Goal: Transaction & Acquisition: Purchase product/service

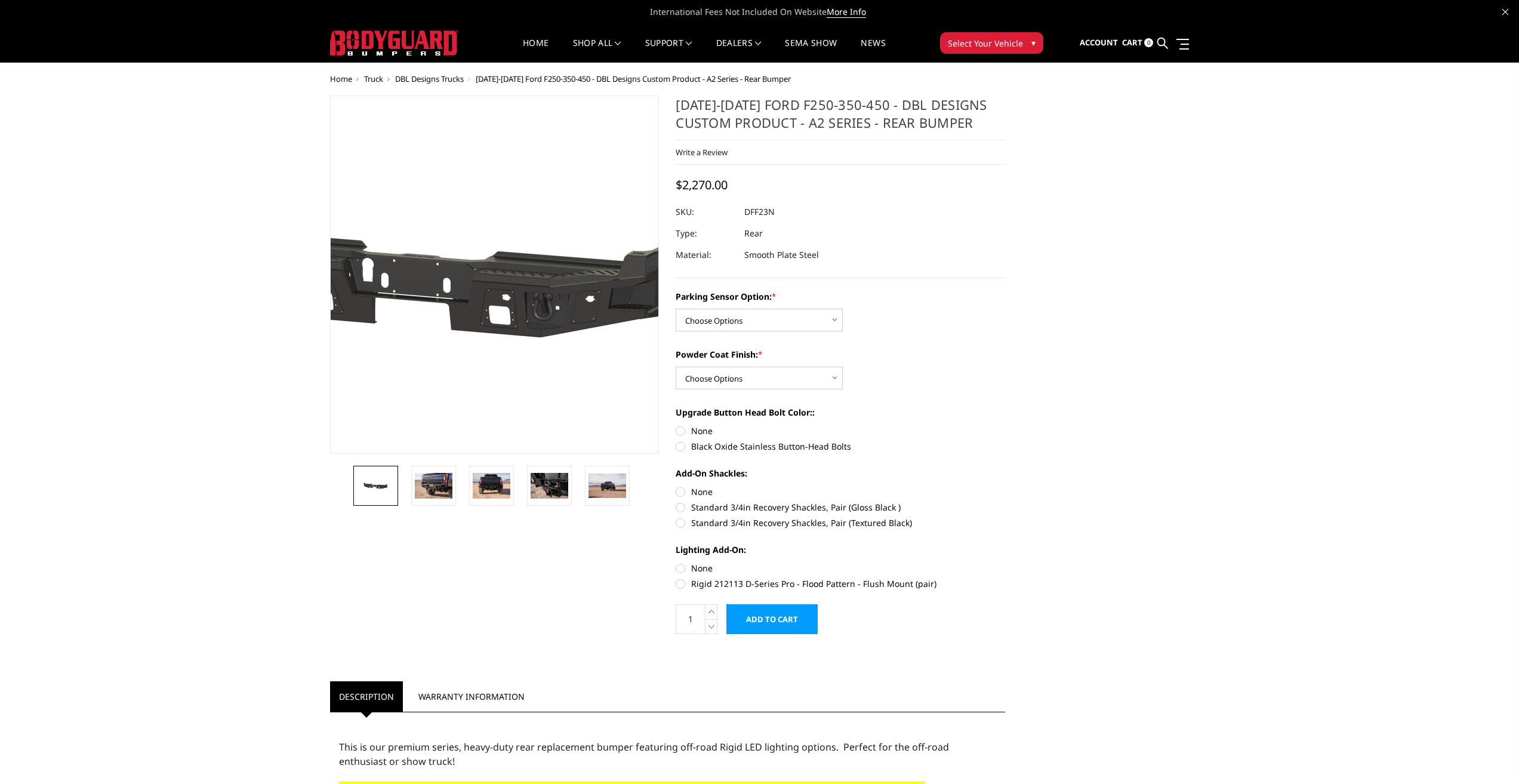
click at [539, 258] on img at bounding box center [435, 275] width 764 height 364
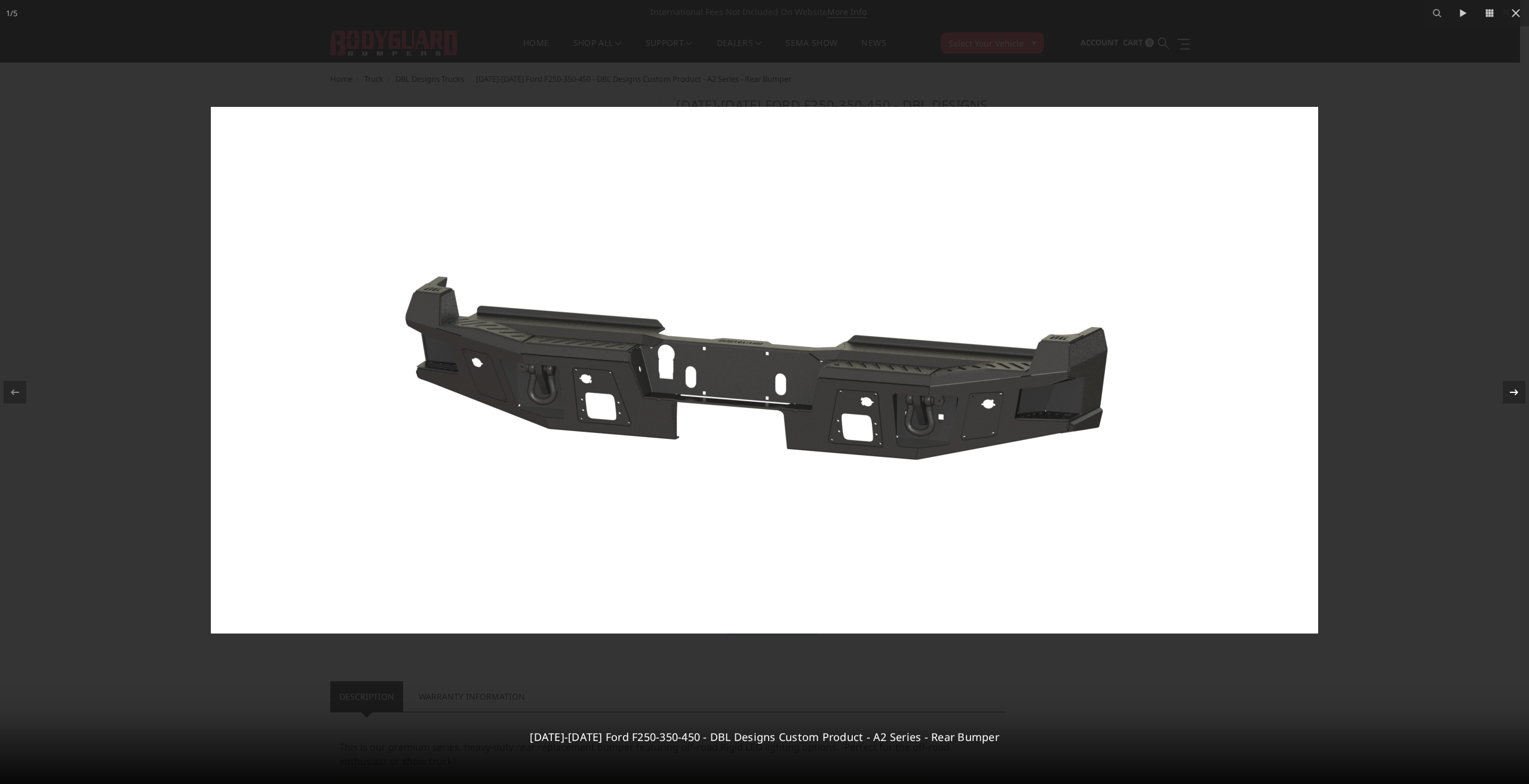
click at [1513, 396] on icon at bounding box center [1513, 392] width 14 height 14
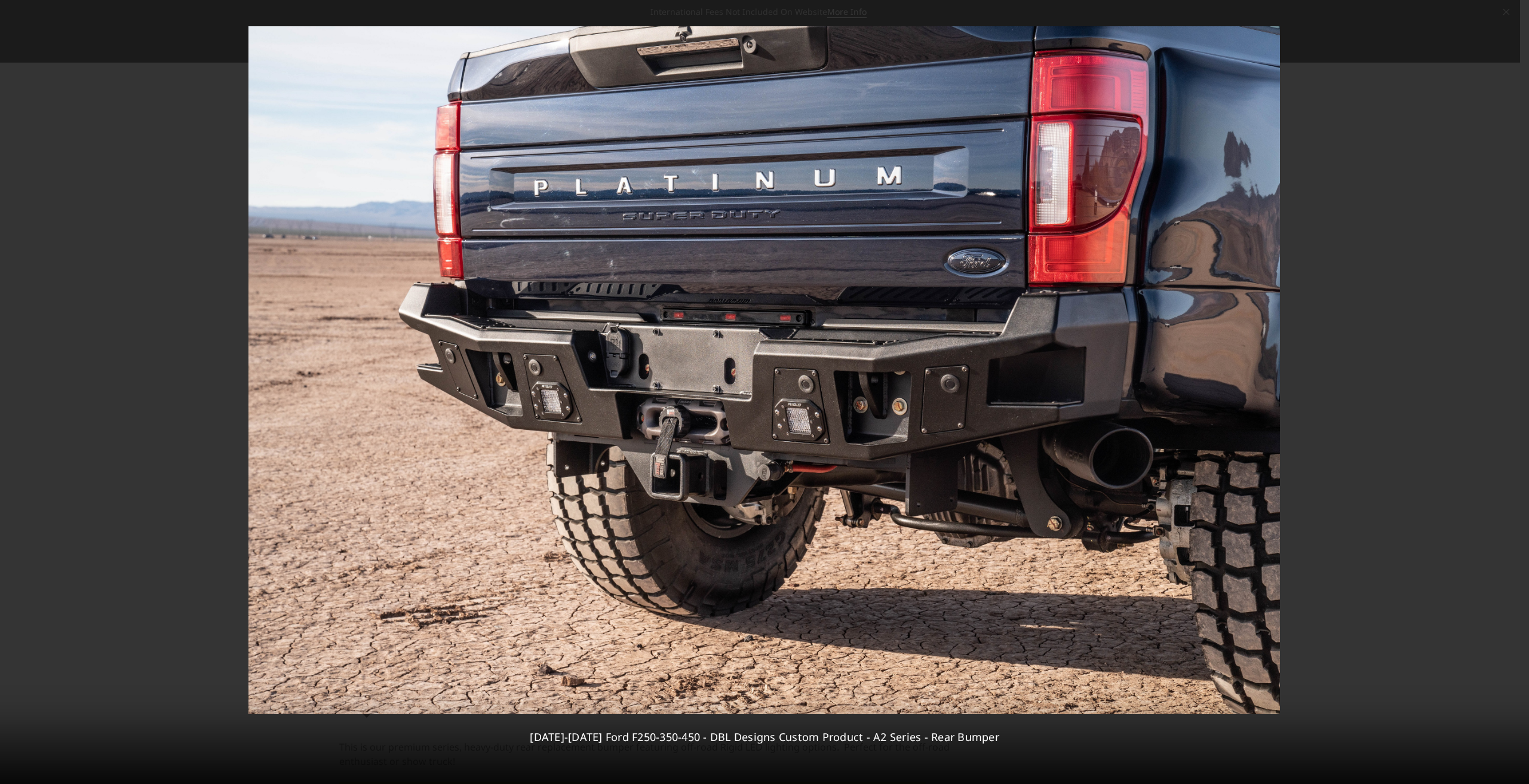
click at [1513, 396] on icon at bounding box center [1513, 392] width 14 height 14
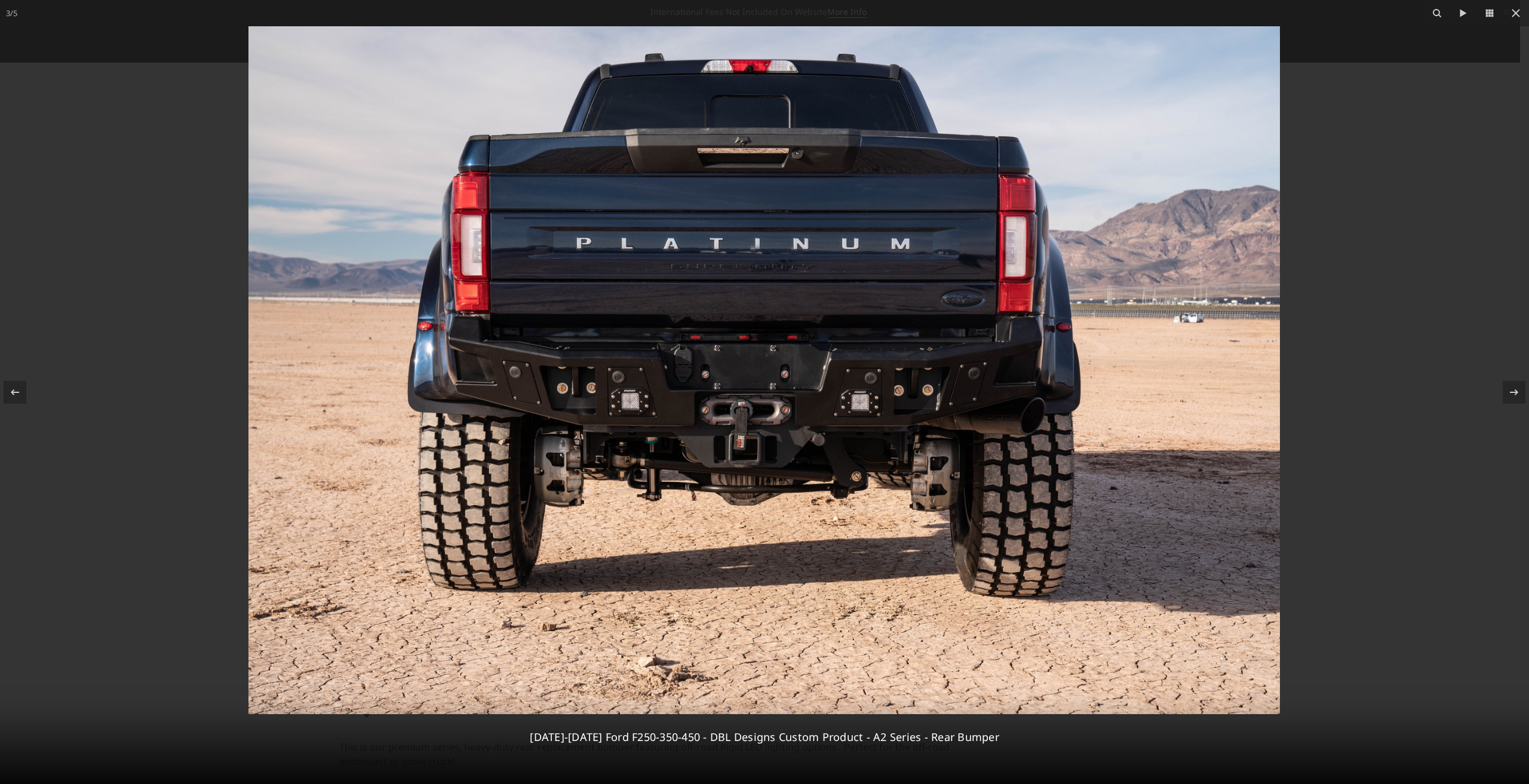
click at [1513, 396] on div "3 / [PHONE_NUMBER][DATE][DATE] Ford F250-350-450 - DBL Designs Custom Product -…" at bounding box center [764, 392] width 1529 height 784
click at [1513, 396] on icon at bounding box center [1513, 392] width 14 height 14
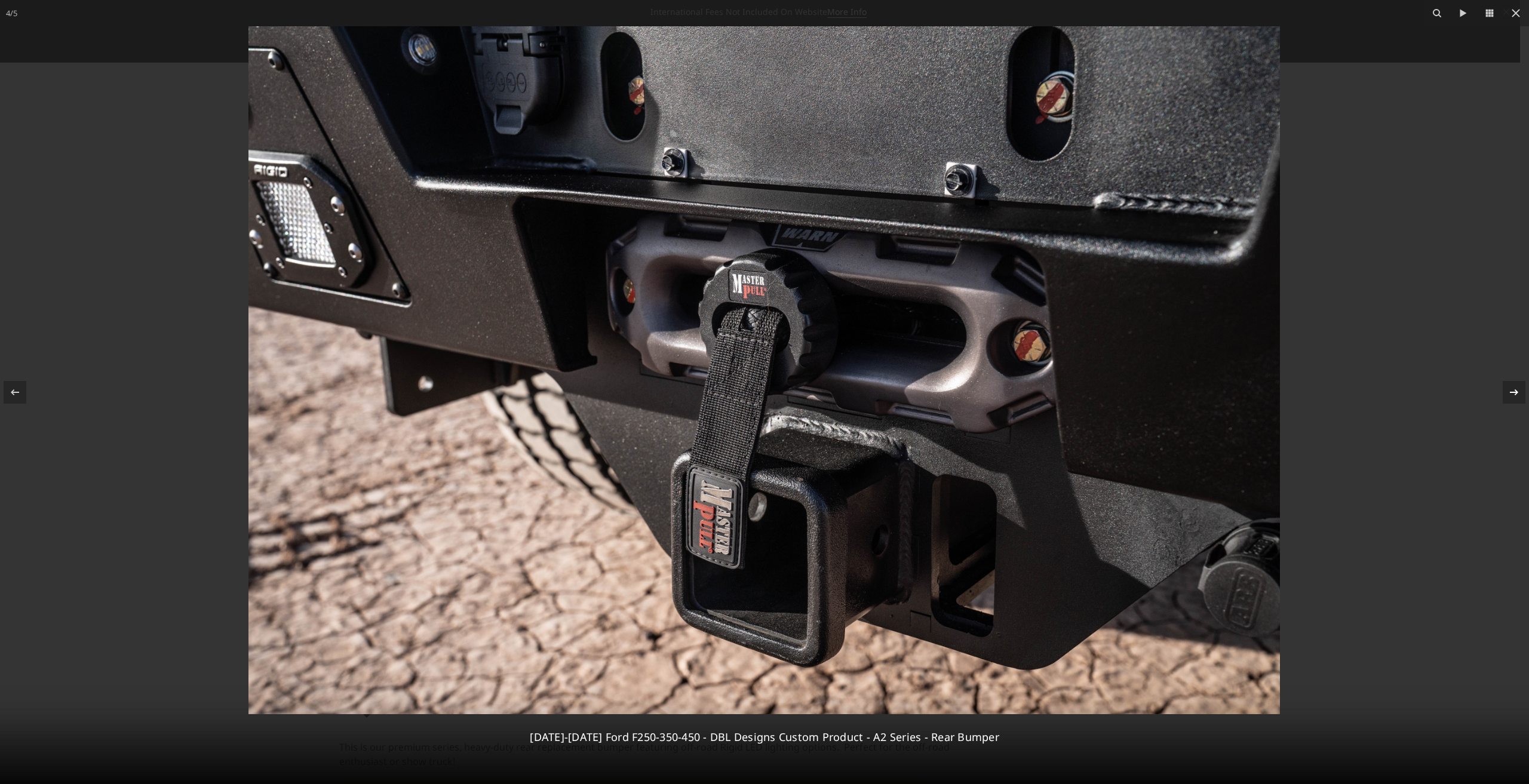
click at [1513, 396] on icon at bounding box center [1513, 392] width 14 height 14
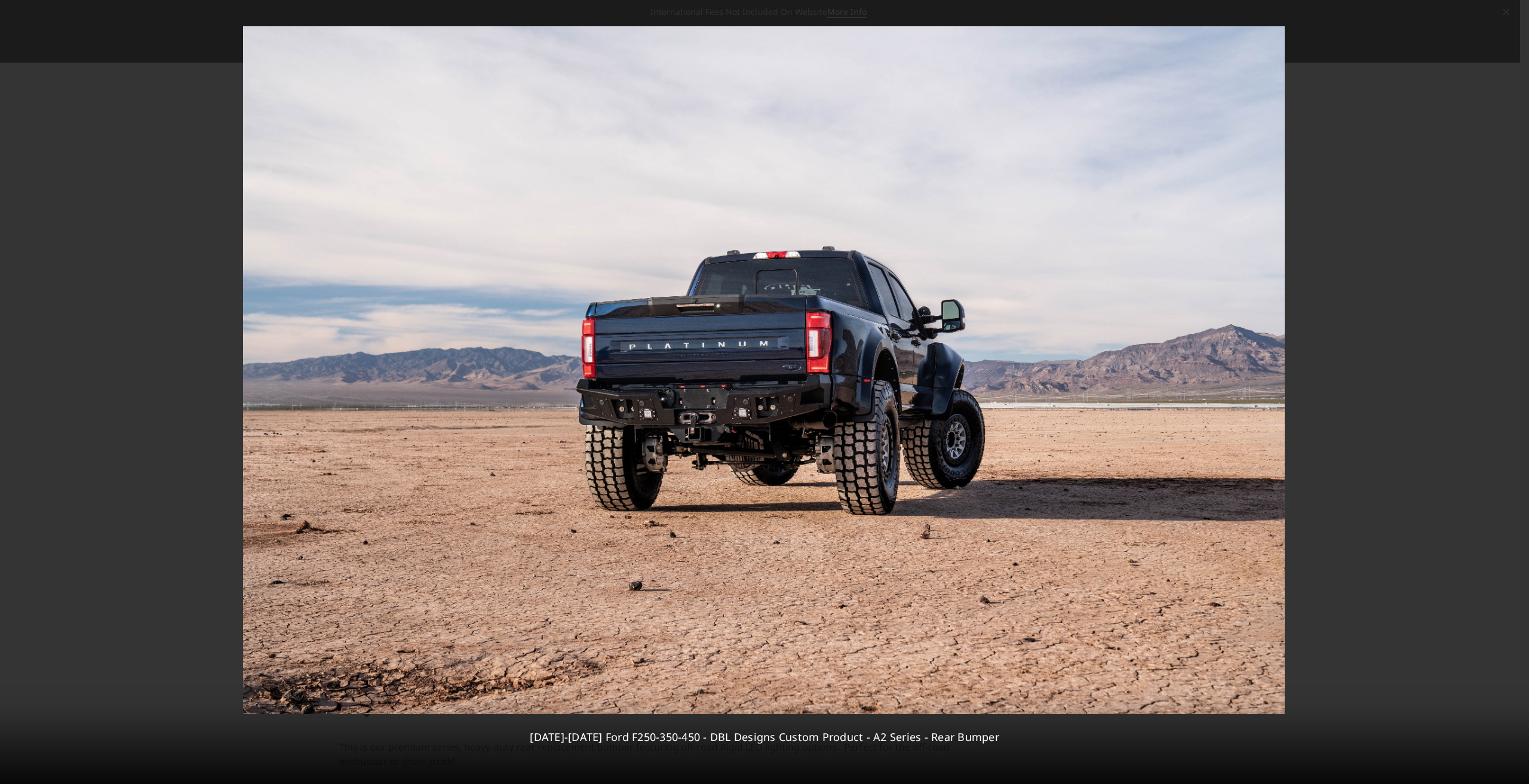
click at [1513, 396] on div "5 / [PHONE_NUMBER][DATE][DATE] Ford F250-350-450 - DBL Designs Custom Product -…" at bounding box center [764, 392] width 1529 height 784
click at [1511, 19] on icon at bounding box center [1516, 13] width 14 height 14
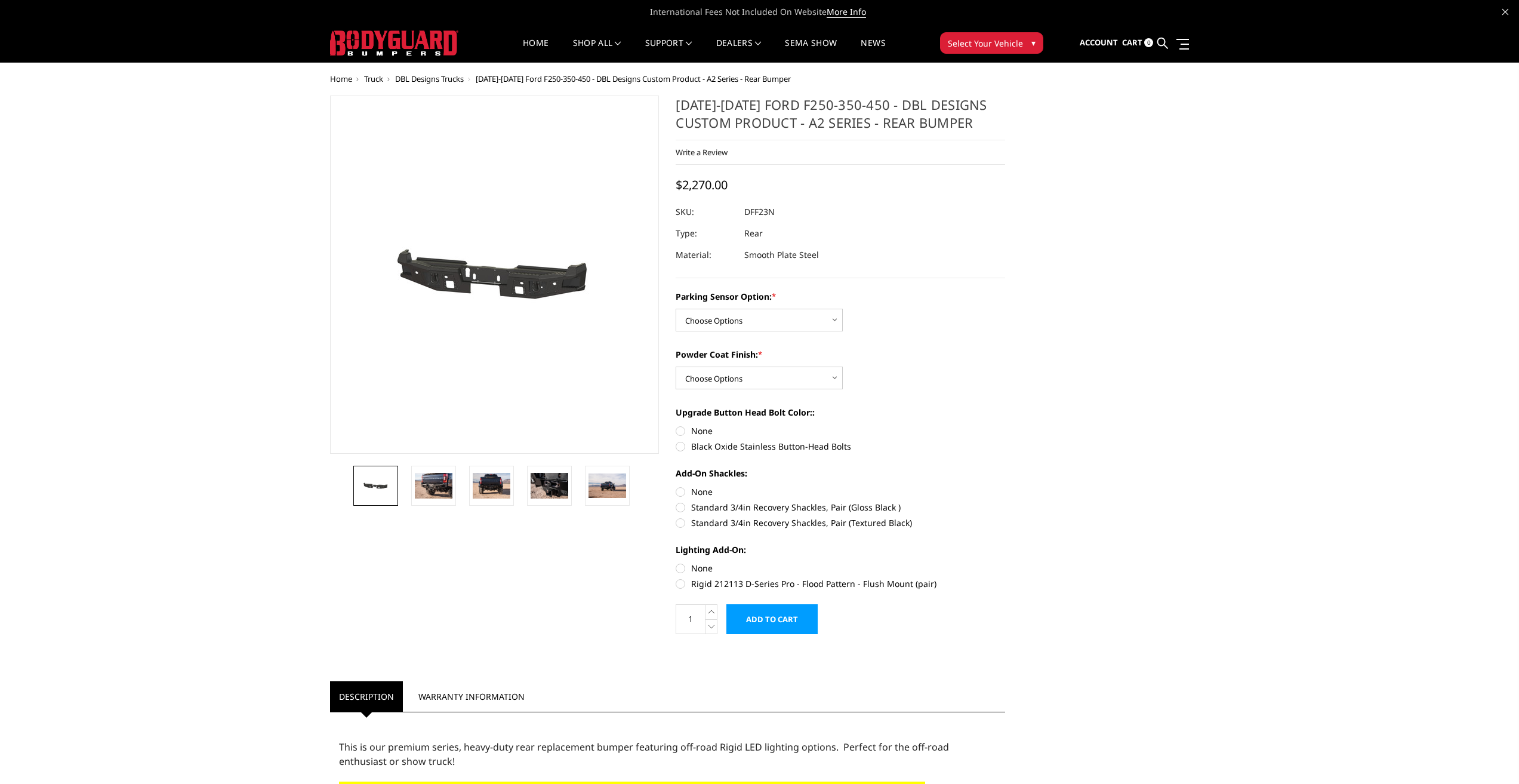
click at [702, 307] on div "Parking Sensor Option: * Choose Options Yes - With sensor cutouts No - Without …" at bounding box center [840, 310] width 329 height 41
click at [740, 312] on select "Choose Options Yes - With sensor cutouts No - Without sensor cutouts" at bounding box center [759, 320] width 167 height 23
select select "564"
click at [676, 309] on select "Choose Options Yes - With sensor cutouts No - Without sensor cutouts" at bounding box center [759, 320] width 167 height 23
click at [744, 378] on select "Choose Options Bare metal (included) Texture black powder coat" at bounding box center [759, 378] width 167 height 23
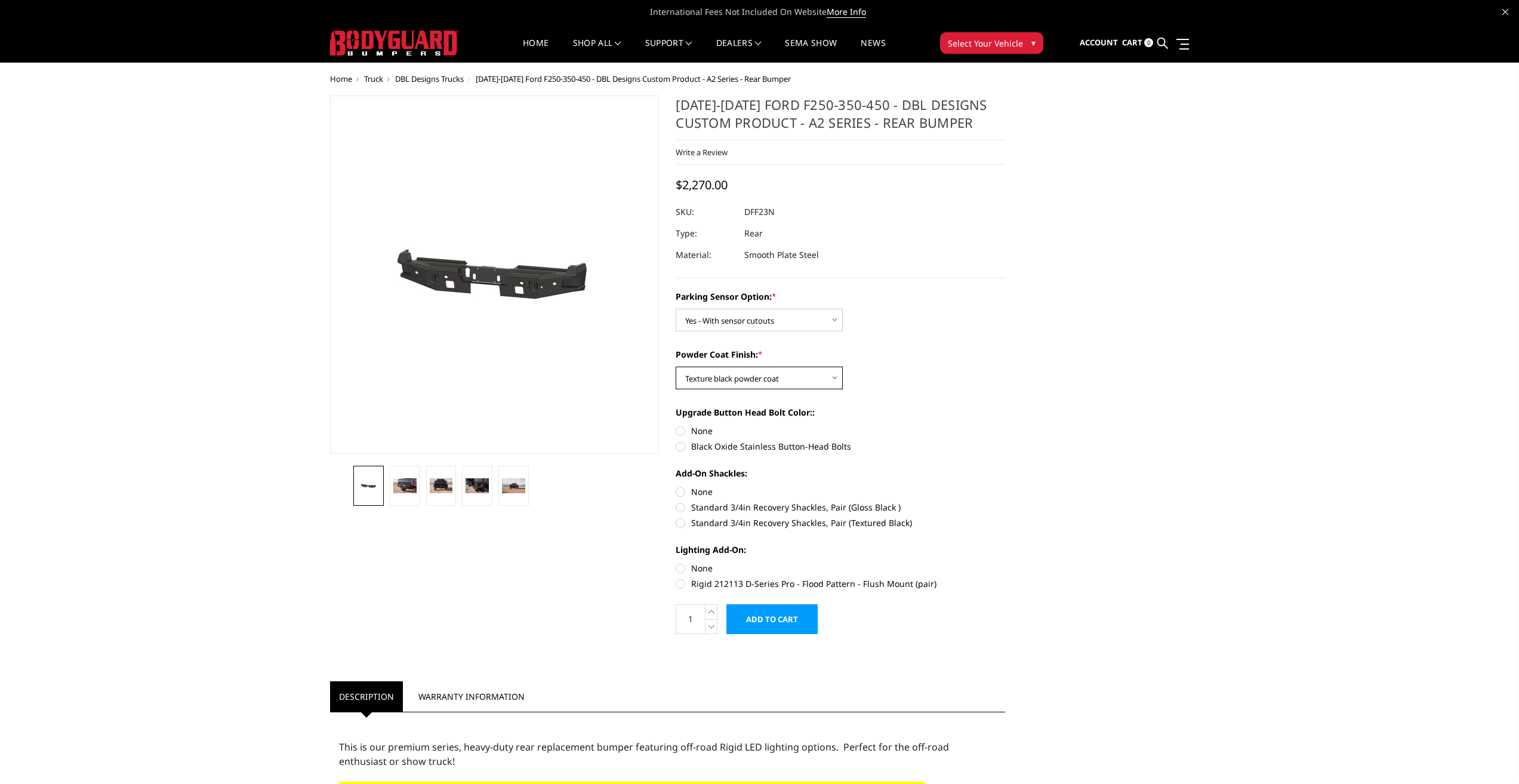
click at [676, 367] on select "Choose Options Bare metal (included) Texture black powder coat" at bounding box center [759, 378] width 167 height 23
click at [756, 378] on select "Choose Options Bare metal (included) Texture black powder coat" at bounding box center [759, 378] width 167 height 23
click at [676, 367] on select "Choose Options Bare metal (included) Texture black powder coat" at bounding box center [759, 378] width 167 height 23
click at [777, 372] on select "Choose Options Bare metal (included) Texture black powder coat" at bounding box center [759, 378] width 167 height 23
select select "549"
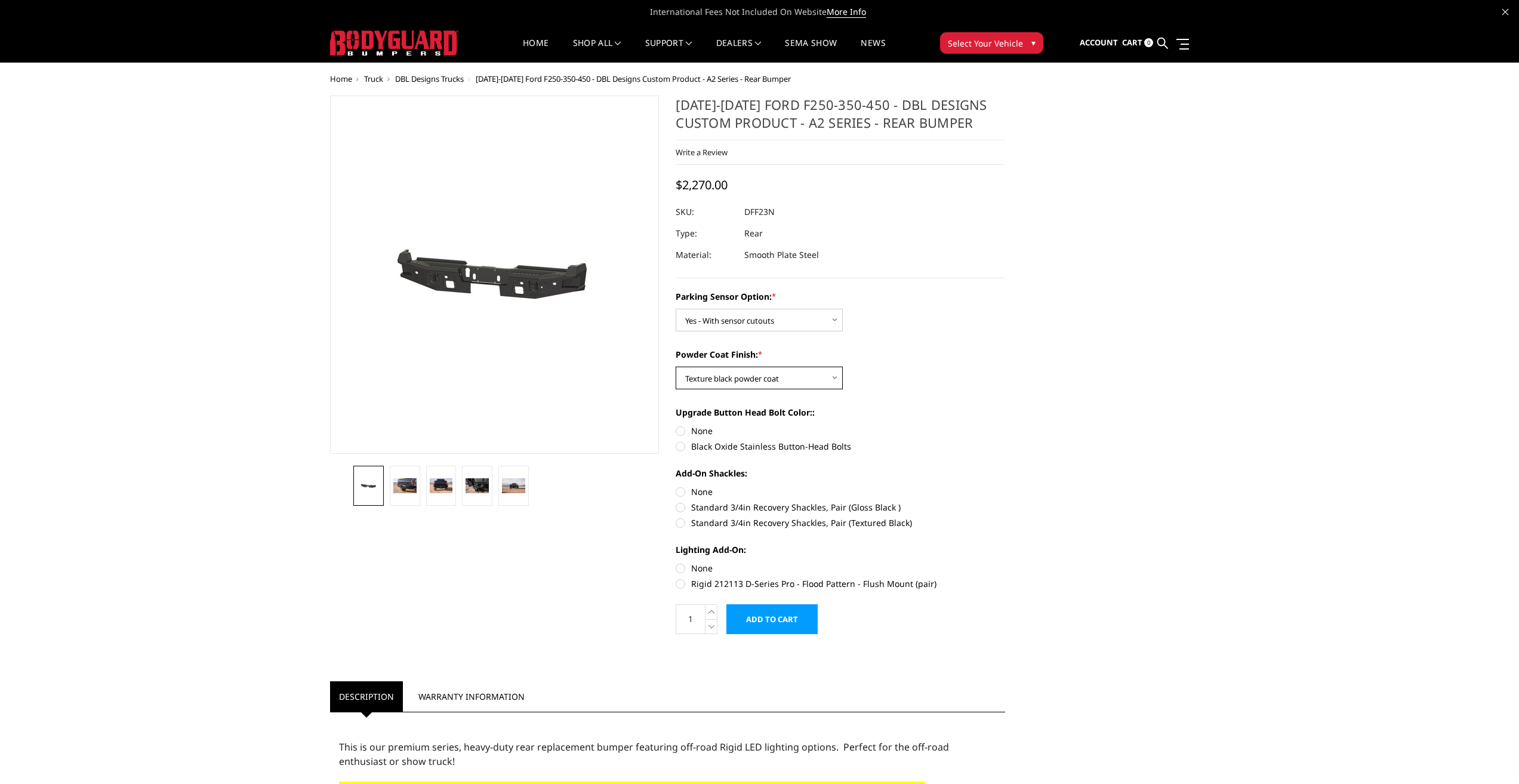
click at [676, 367] on select "Choose Options Bare metal (included) Texture black powder coat" at bounding box center [759, 378] width 167 height 23
click at [885, 523] on label "Standard 3/4in Recovery Shackles, Pair (Textured Black)" at bounding box center [840, 523] width 329 height 12
click at [1005, 502] on input "Standard 3/4in Recovery Shackles, Pair (Textured Black)" at bounding box center [1005, 501] width 1 height 1
radio input "true"
click at [913, 580] on label "Rigid 212113 D-Series Pro - Flood Pattern - Flush Mount (pair)" at bounding box center [840, 584] width 329 height 12
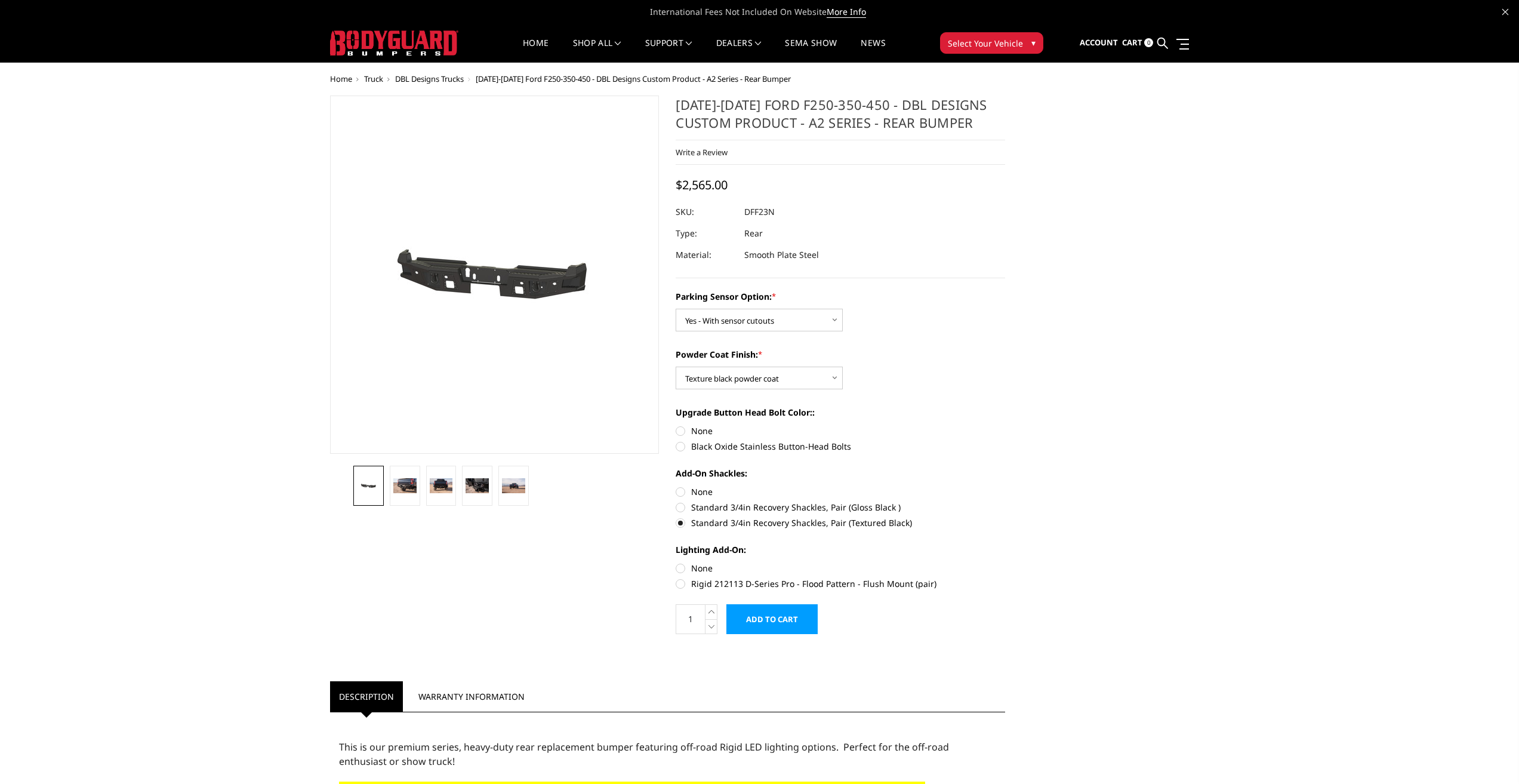
click at [1005, 562] on input "Rigid 212113 D-Series Pro - Flood Pattern - Flush Mount (pair)" at bounding box center [1005, 562] width 1 height 1
radio input "true"
